Goal: Book appointment/travel/reservation

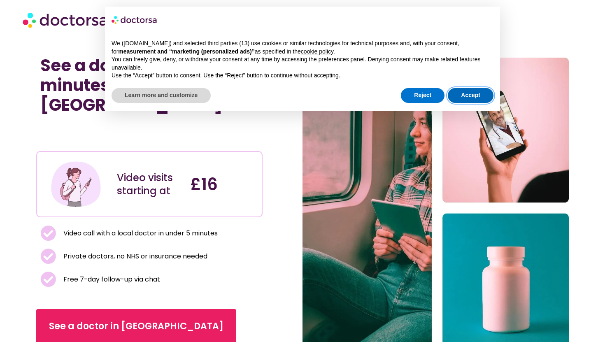
click at [473, 92] on button "Accept" at bounding box center [471, 95] width 46 height 15
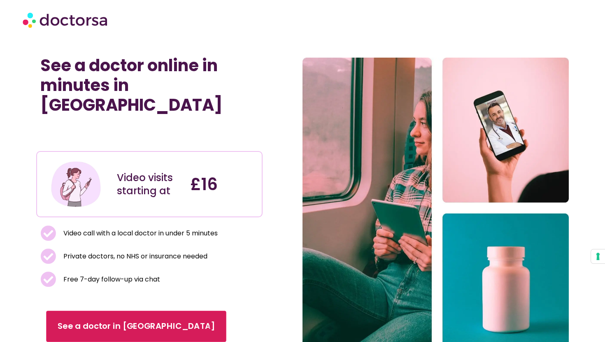
click at [106, 311] on link "See a doctor in UK" at bounding box center [136, 326] width 180 height 31
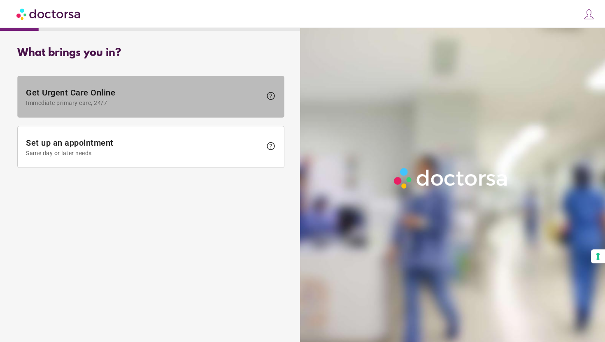
click at [133, 103] on span "Immediate primary care, 24/7" at bounding box center [144, 103] width 236 height 7
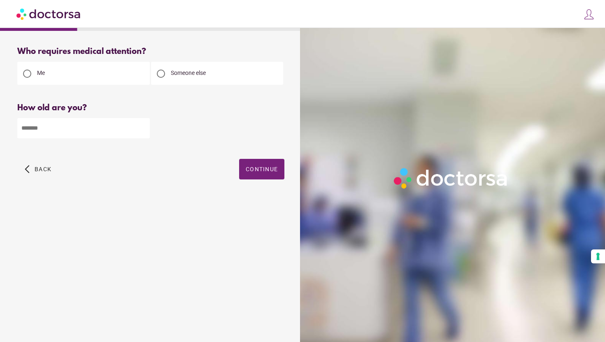
click at [104, 137] on input "number" at bounding box center [83, 128] width 133 height 20
type input "**"
click at [293, 157] on div "Who requires medical attention? Me Someone else ** Back" at bounding box center [151, 122] width 294 height 164
click at [285, 161] on div "Who requires medical attention? Me Someone else ** Back" at bounding box center [151, 122] width 294 height 164
click at [270, 169] on span "Continue" at bounding box center [262, 169] width 32 height 7
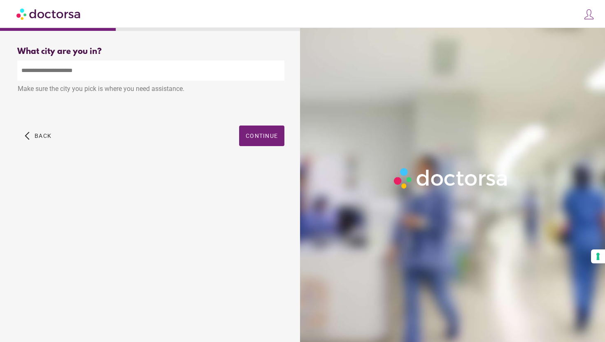
click at [133, 68] on input "text" at bounding box center [150, 71] width 267 height 20
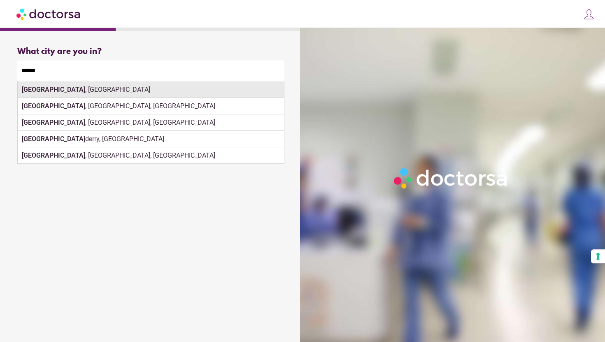
click at [134, 90] on div "London , UK" at bounding box center [151, 90] width 266 height 16
type input "**********"
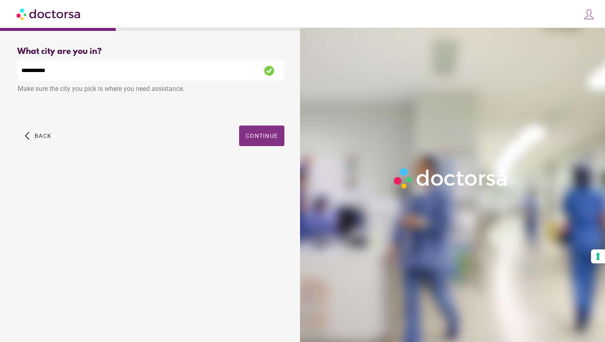
click at [262, 137] on span "Continue" at bounding box center [262, 136] width 32 height 7
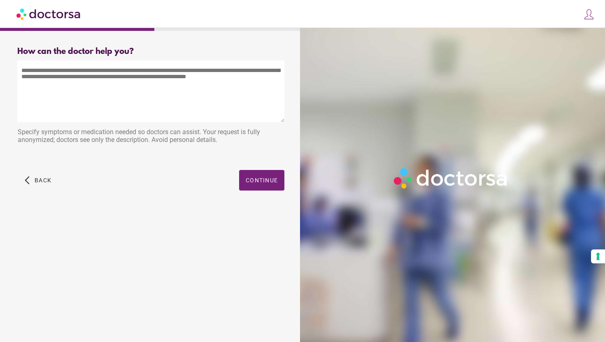
click at [154, 84] on textarea at bounding box center [150, 92] width 267 height 62
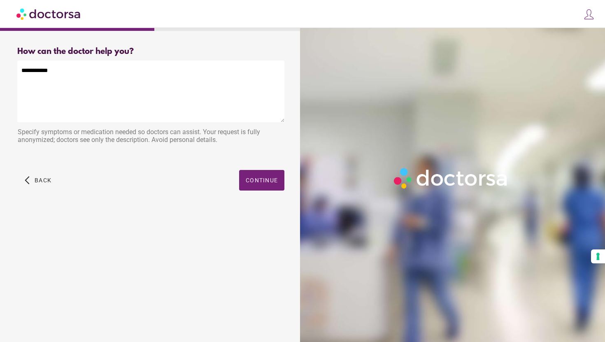
drag, startPoint x: 108, startPoint y: 78, endPoint x: 0, endPoint y: 54, distance: 110.6
click at [0, 54] on div "What brings you in? Get Urgent Care Online Immediate primary care, 24/7 help Se…" at bounding box center [302, 161] width 605 height 323
paste textarea
click at [23, 70] on textarea "**********" at bounding box center [150, 92] width 267 height 62
type textarea "**********"
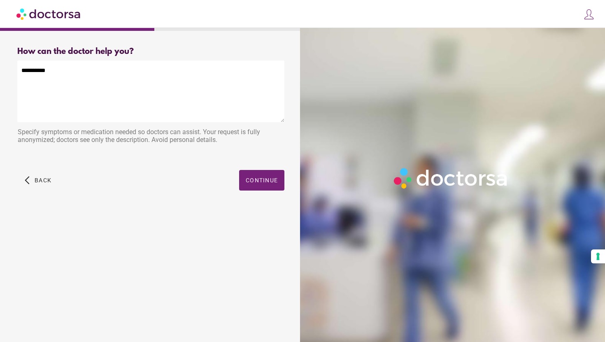
click at [58, 82] on textarea "**********" at bounding box center [150, 92] width 267 height 62
click at [268, 182] on span "Continue" at bounding box center [262, 180] width 32 height 7
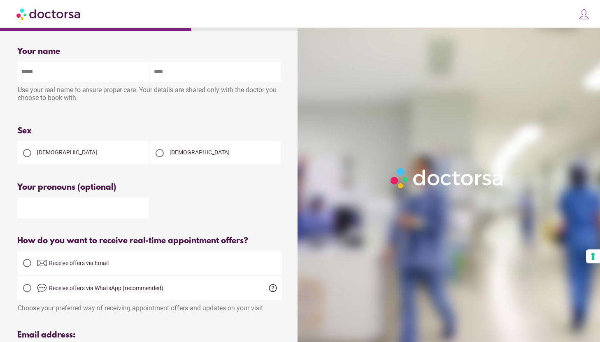
click at [69, 63] on input "text" at bounding box center [82, 72] width 131 height 20
type input "***"
type input "*******"
click at [173, 163] on div "Male" at bounding box center [215, 152] width 131 height 23
click at [177, 156] on span "Male" at bounding box center [200, 152] width 60 height 7
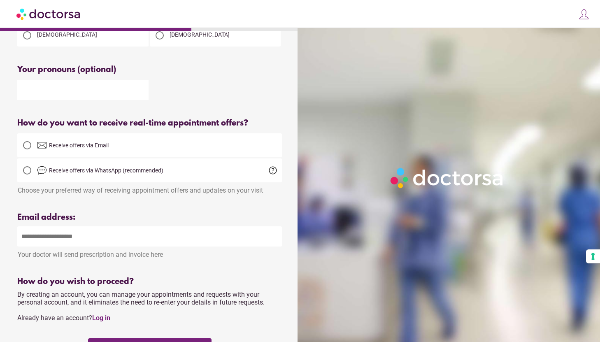
scroll to position [122, 0]
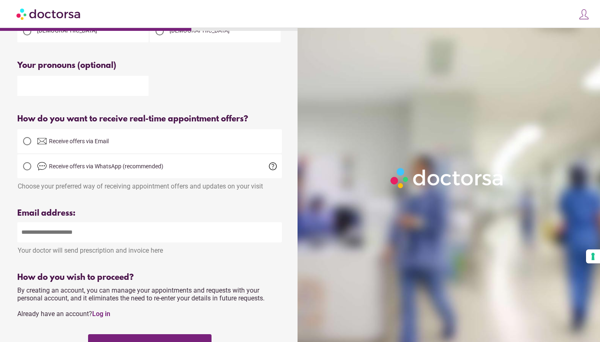
click at [44, 227] on input "email" at bounding box center [149, 232] width 265 height 20
type input "**********"
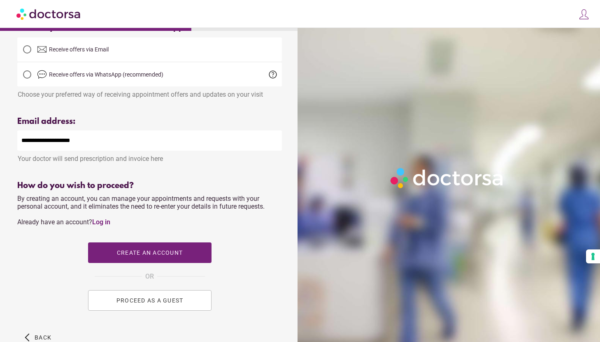
scroll to position [217, 0]
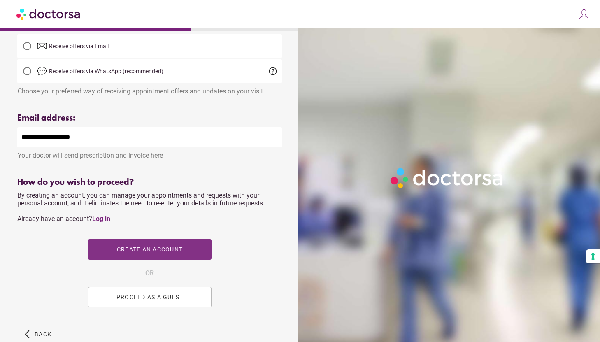
click at [185, 253] on span "button" at bounding box center [150, 249] width 124 height 21
type input "**********"
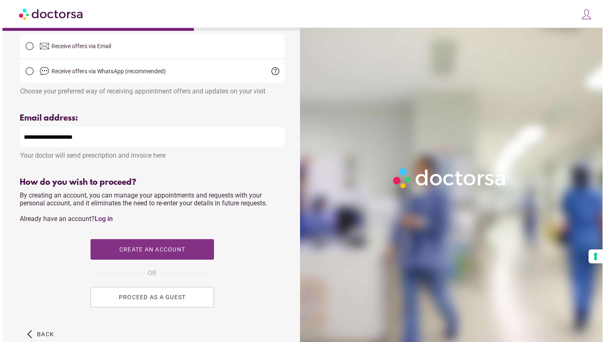
scroll to position [0, 0]
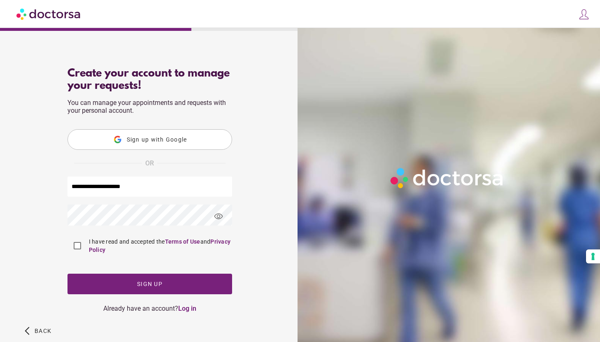
click at [217, 219] on span "visibility" at bounding box center [219, 217] width 22 height 22
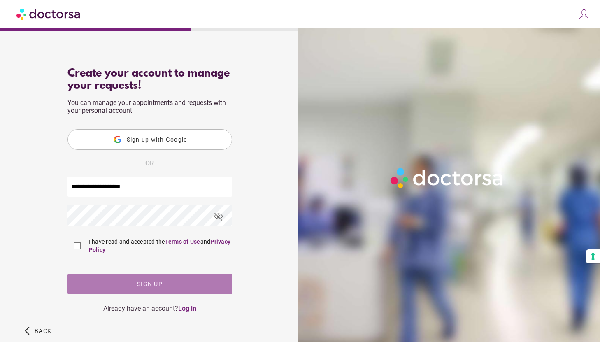
click at [129, 288] on span "button" at bounding box center [150, 284] width 165 height 21
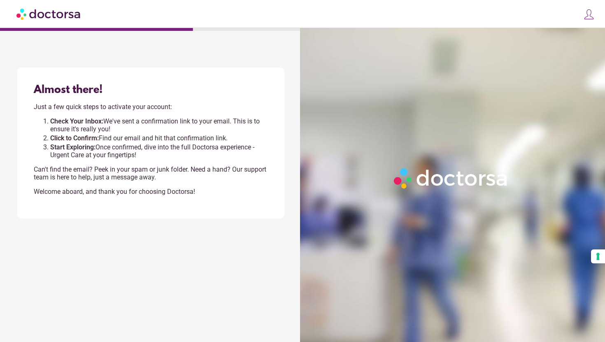
click at [593, 19] on img at bounding box center [590, 15] width 12 height 12
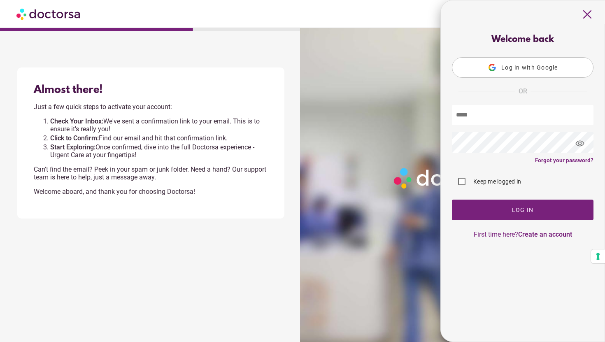
click at [589, 16] on span "close" at bounding box center [588, 15] width 16 height 16
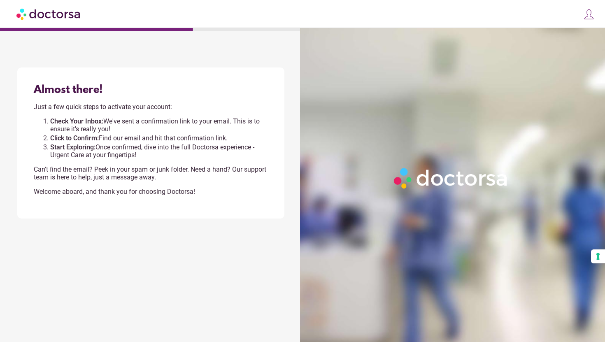
click at [593, 19] on img at bounding box center [590, 15] width 12 height 12
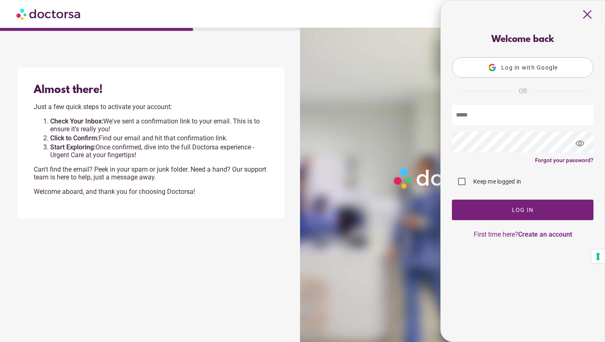
click at [498, 121] on input "text" at bounding box center [523, 115] width 142 height 20
type input "**********"
click at [491, 178] on label "Keep me logged in" at bounding box center [496, 182] width 49 height 8
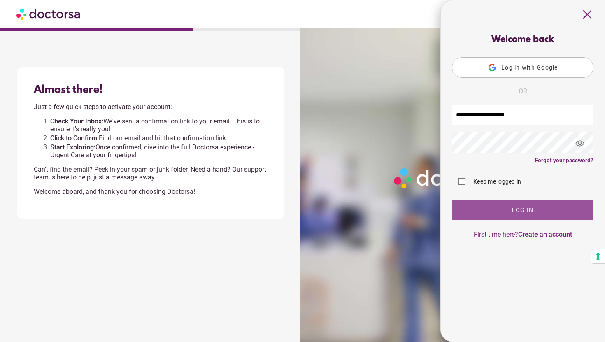
click at [501, 208] on span "button" at bounding box center [523, 210] width 142 height 21
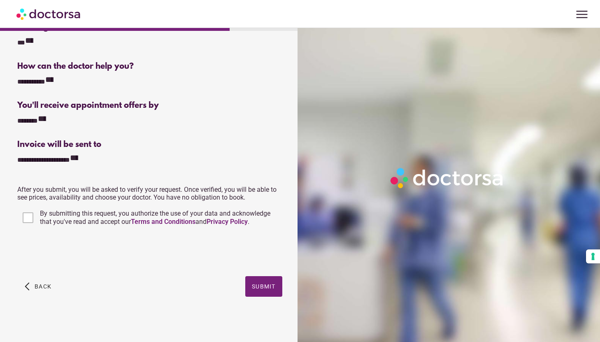
scroll to position [128, 0]
click at [264, 286] on span "Submit" at bounding box center [264, 286] width 24 height 7
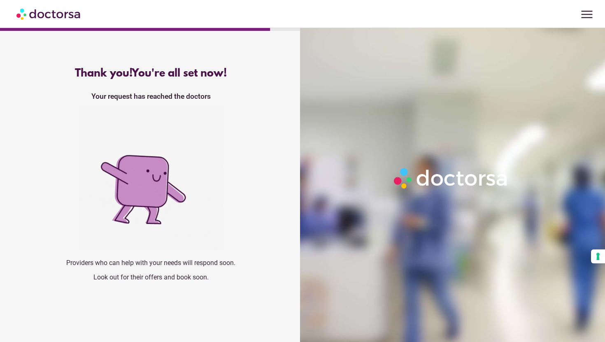
click at [490, 180] on img at bounding box center [451, 178] width 121 height 27
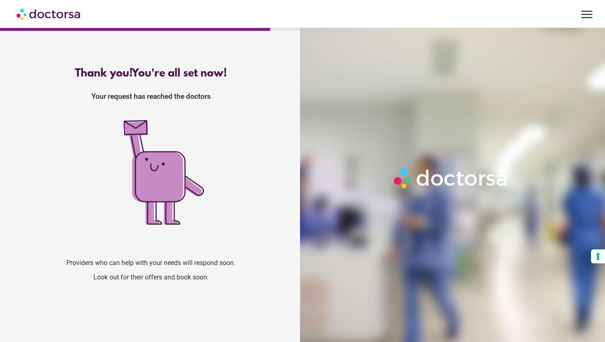
click at [592, 10] on span "menu" at bounding box center [587, 15] width 16 height 16
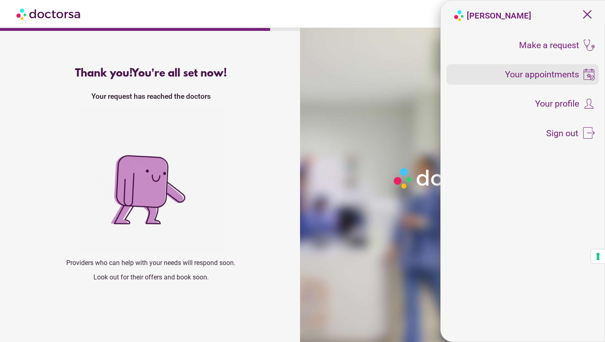
click at [534, 72] on span "Your appointments" at bounding box center [542, 74] width 74 height 9
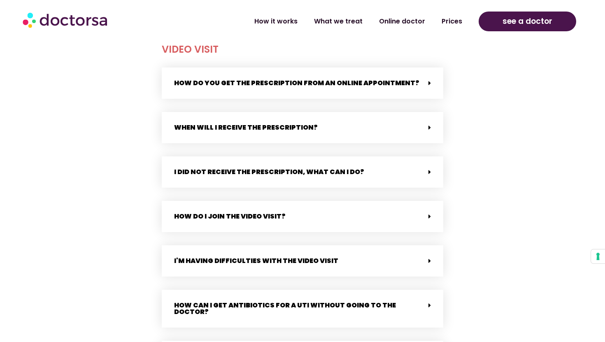
scroll to position [666, 0]
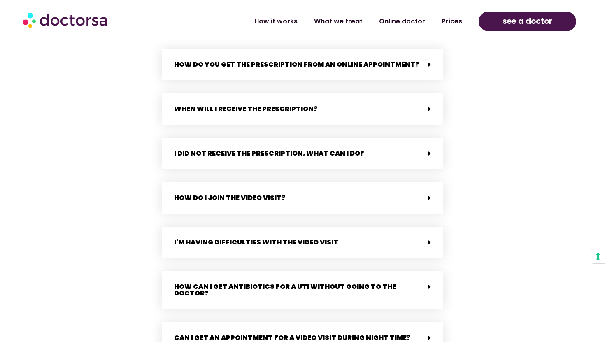
click at [423, 92] on div "How do you get the prescription from an online appointment? After your consulta…" at bounding box center [303, 271] width 282 height 445
click at [420, 109] on div "When will i receive the prescription?" at bounding box center [303, 108] width 282 height 31
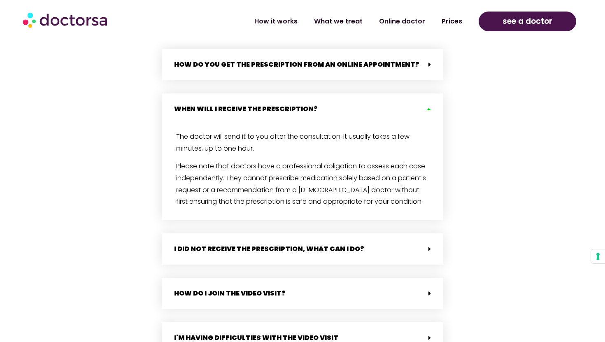
click at [425, 106] on icon at bounding box center [428, 109] width 7 height 7
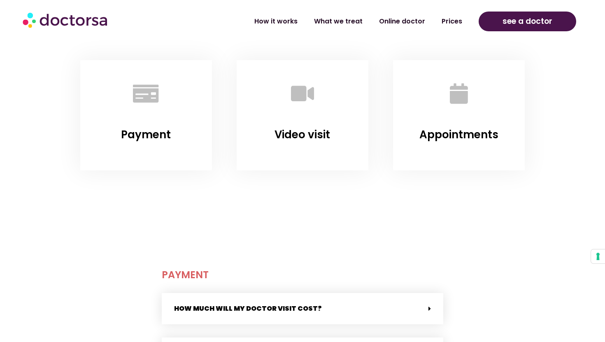
scroll to position [115, 0]
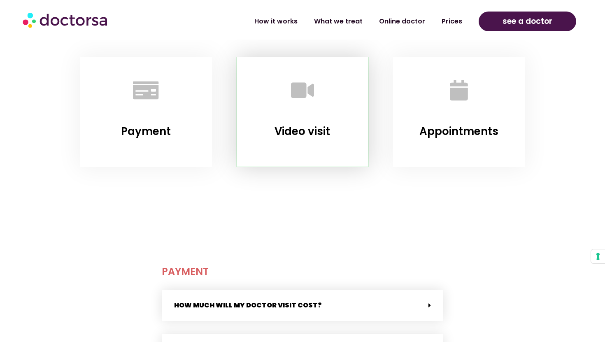
click at [328, 106] on div at bounding box center [303, 92] width 110 height 49
click at [298, 83] on icon "Video visit" at bounding box center [302, 90] width 23 height 23
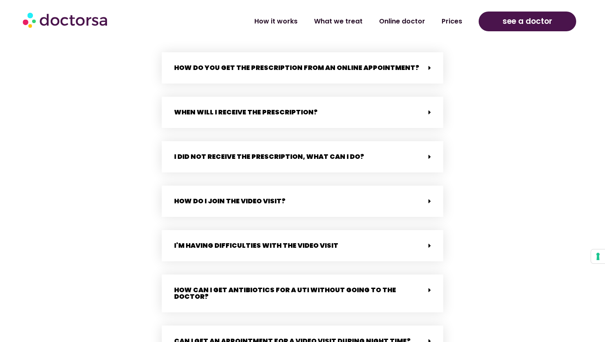
scroll to position [752, 0]
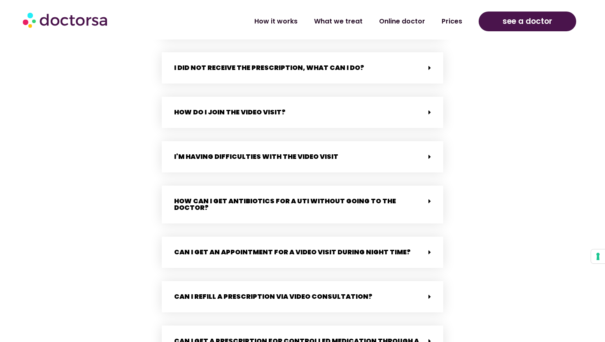
click at [267, 125] on div "How do I join the video visit?" at bounding box center [303, 112] width 282 height 31
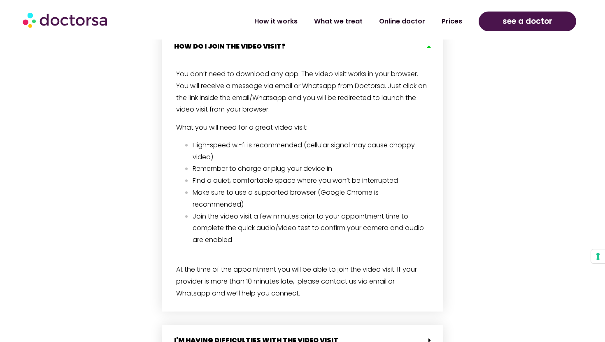
scroll to position [818, 0]
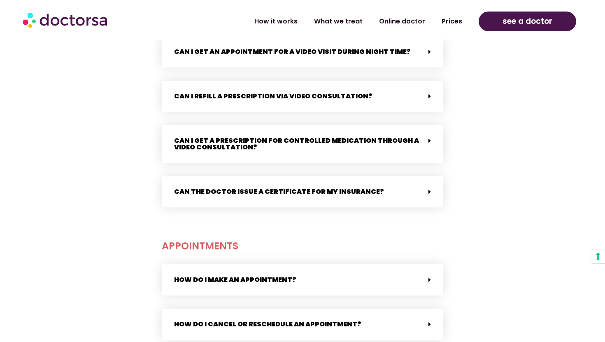
scroll to position [952, 0]
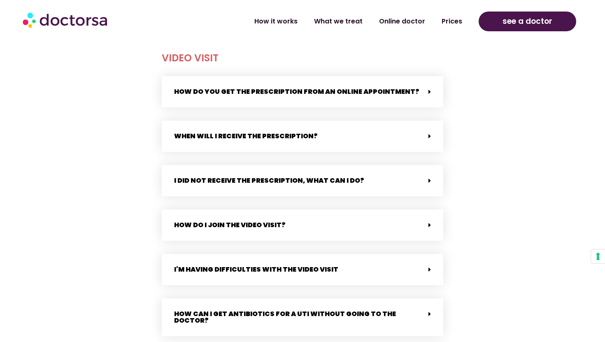
scroll to position [666, 0]
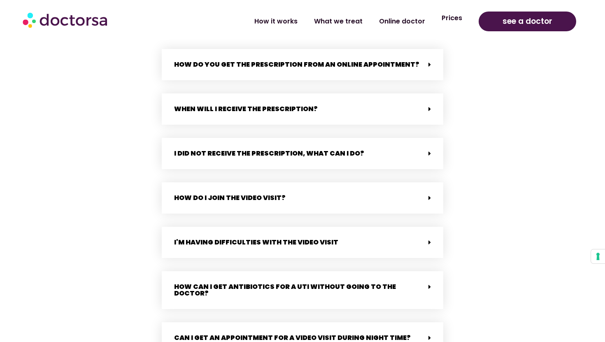
click at [453, 26] on link "Prices" at bounding box center [452, 18] width 37 height 19
click at [452, 23] on link "Prices" at bounding box center [452, 18] width 37 height 19
click at [404, 14] on link "Online doctor" at bounding box center [402, 18] width 63 height 19
click at [111, 19] on div at bounding box center [89, 19] width 133 height 25
click at [93, 20] on img at bounding box center [66, 19] width 86 height 25
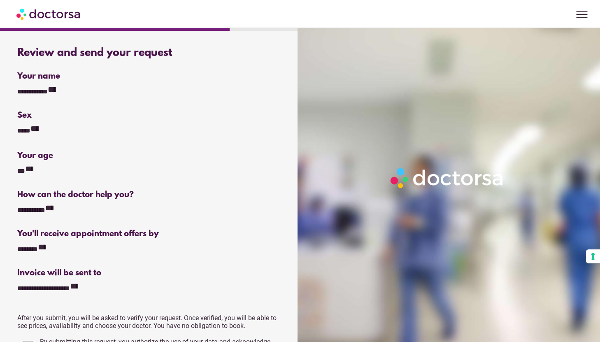
click at [579, 14] on span "menu" at bounding box center [583, 15] width 16 height 16
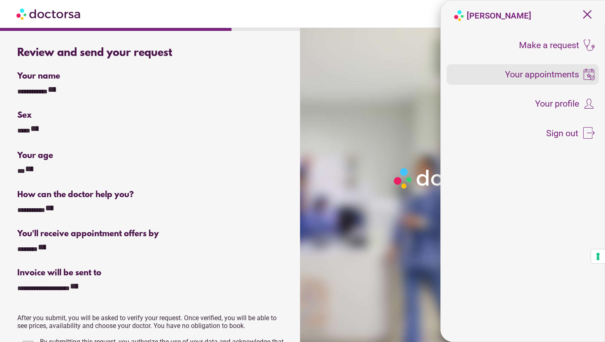
click at [565, 77] on span "Your appointments" at bounding box center [542, 74] width 74 height 9
